Goal: Transaction & Acquisition: Subscribe to service/newsletter

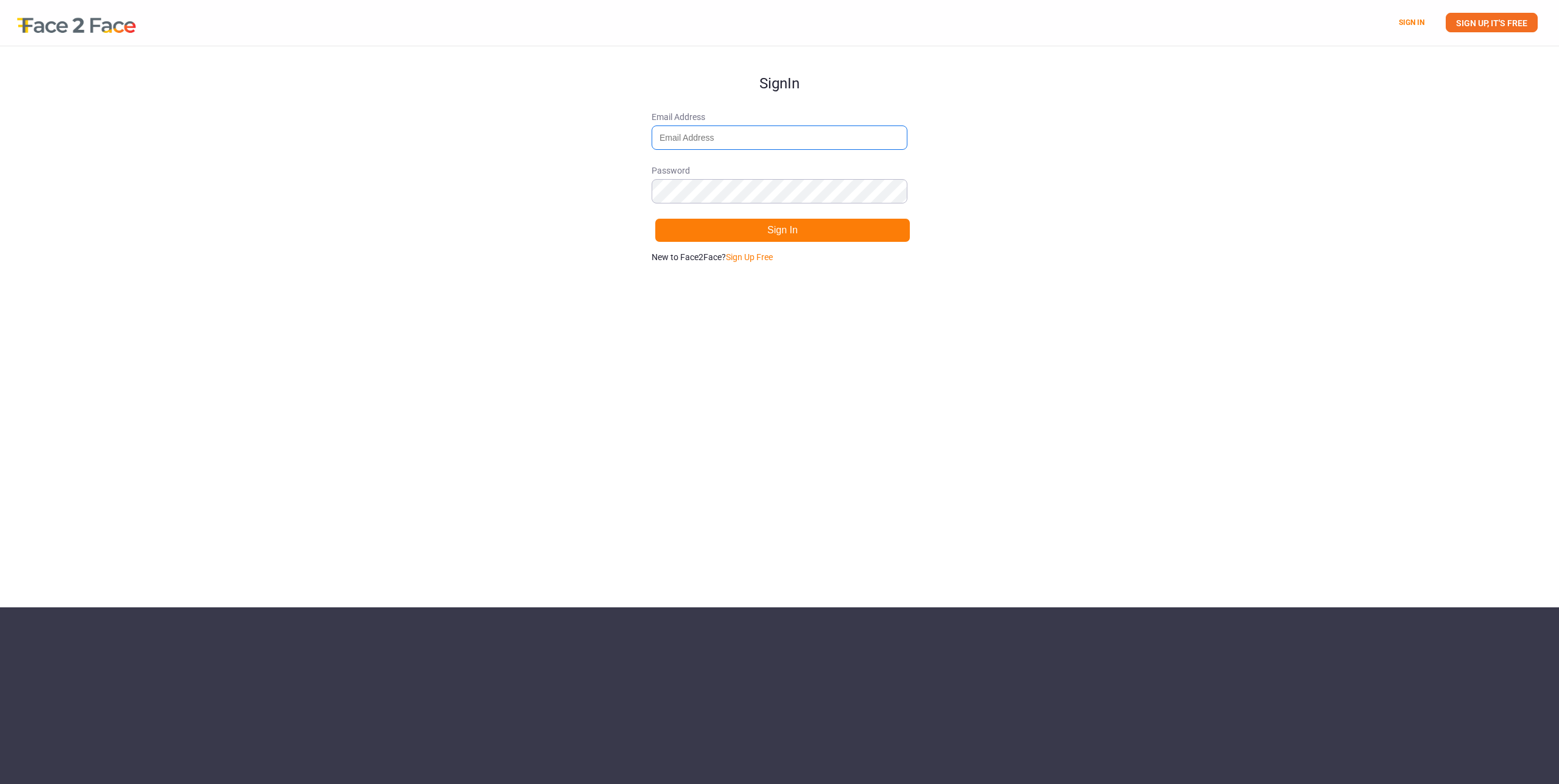
click at [723, 139] on input "Email Address" at bounding box center [779, 137] width 256 height 24
click at [747, 257] on link "Sign Up Free" at bounding box center [749, 257] width 47 height 10
click at [751, 124] on label "Email Address" at bounding box center [779, 130] width 256 height 39
click at [751, 125] on input "Email Address" at bounding box center [779, 137] width 256 height 24
type input "[PERSON_NAME][EMAIL_ADDRESS][DOMAIN_NAME]"
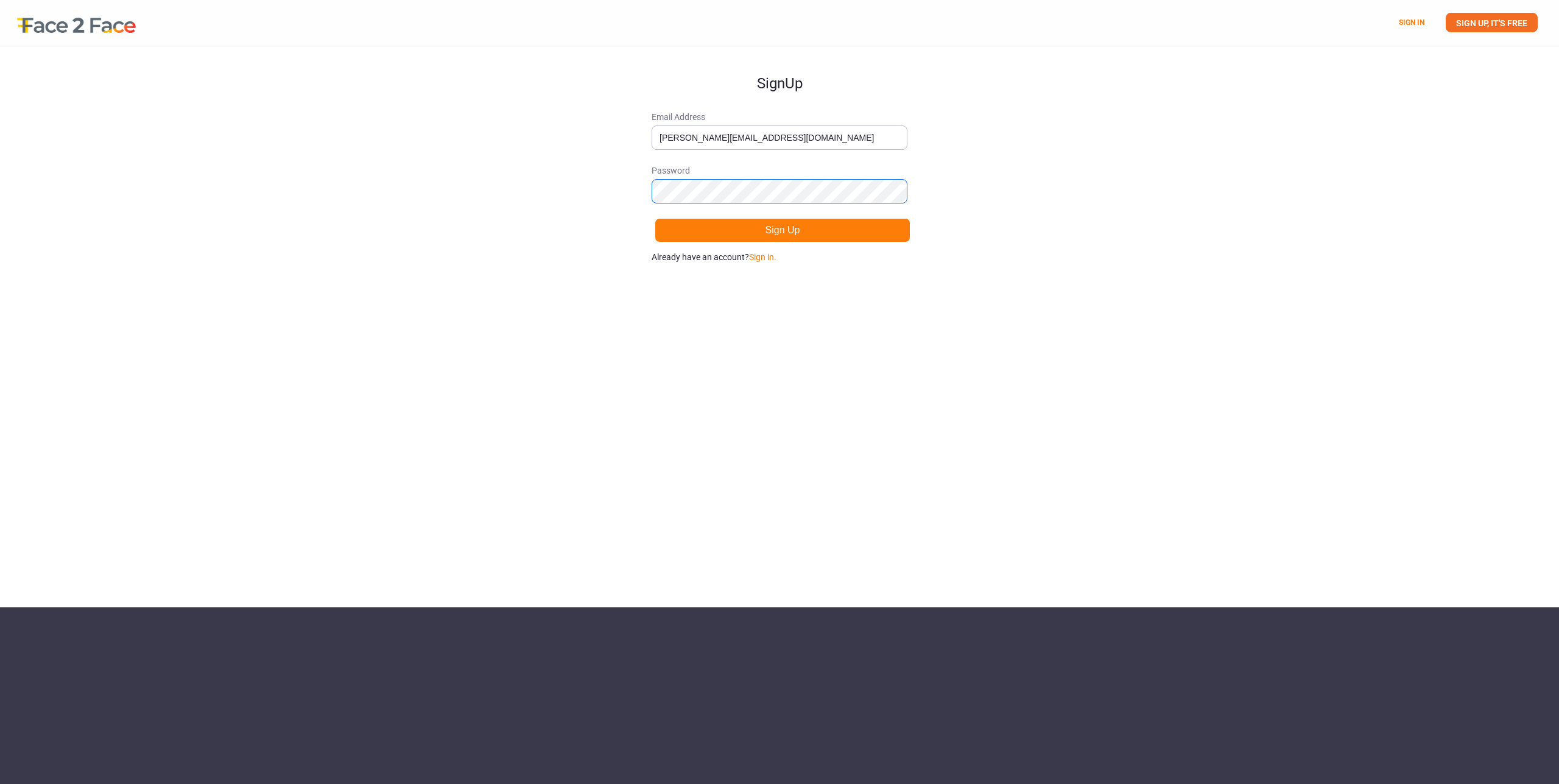
click at [655, 218] on button "Sign Up" at bounding box center [782, 230] width 256 height 24
